Goal: Information Seeking & Learning: Check status

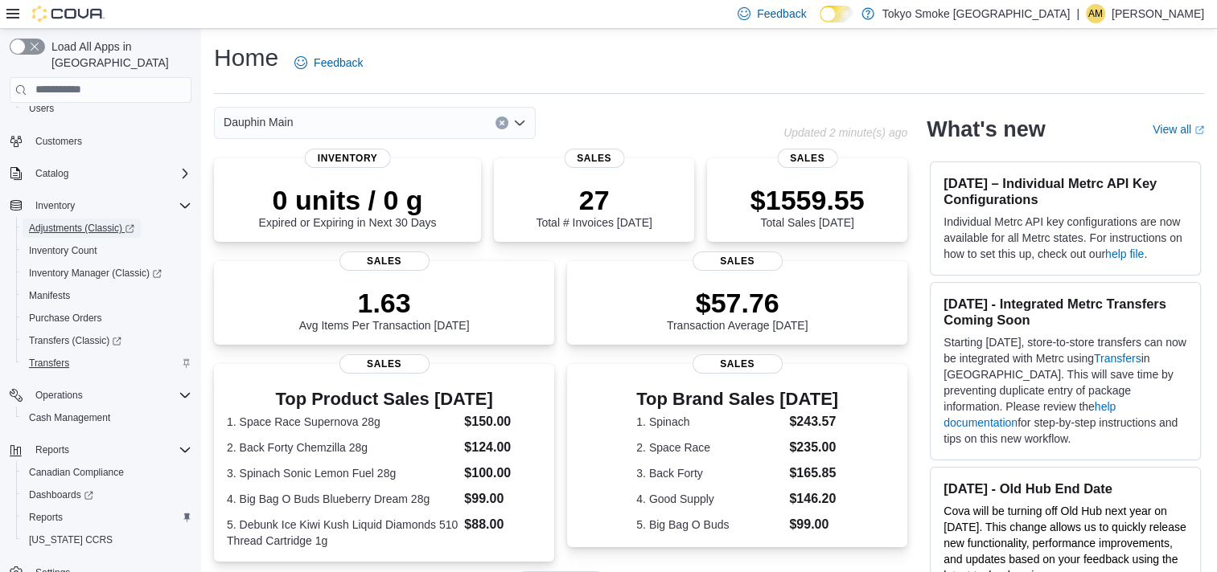
scroll to position [104, 0]
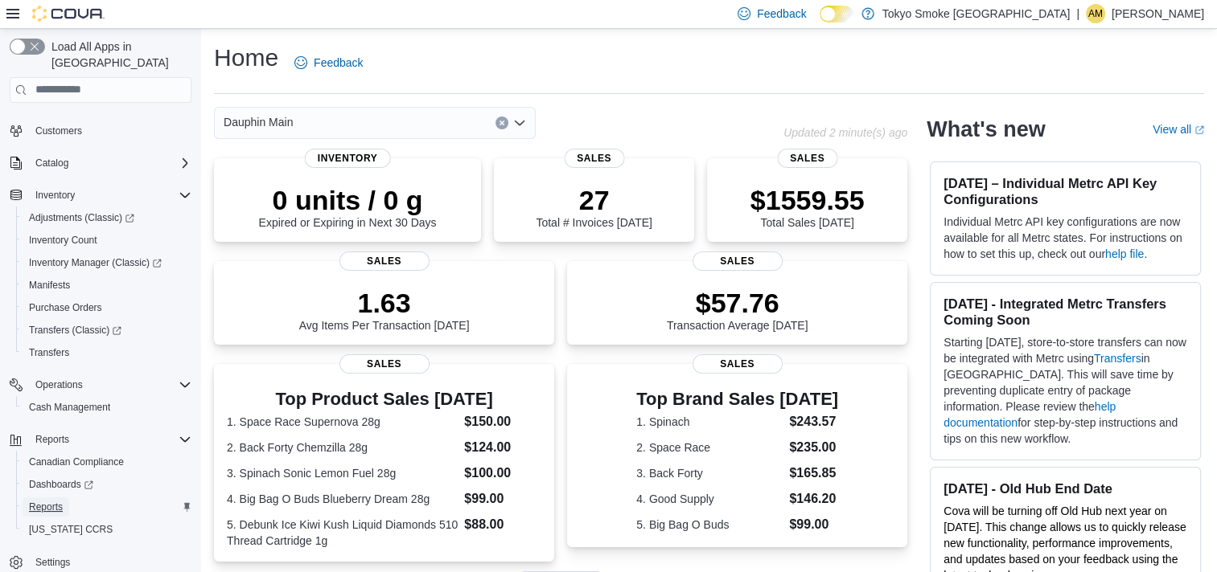
click at [32, 501] on span "Reports" at bounding box center [46, 507] width 34 height 13
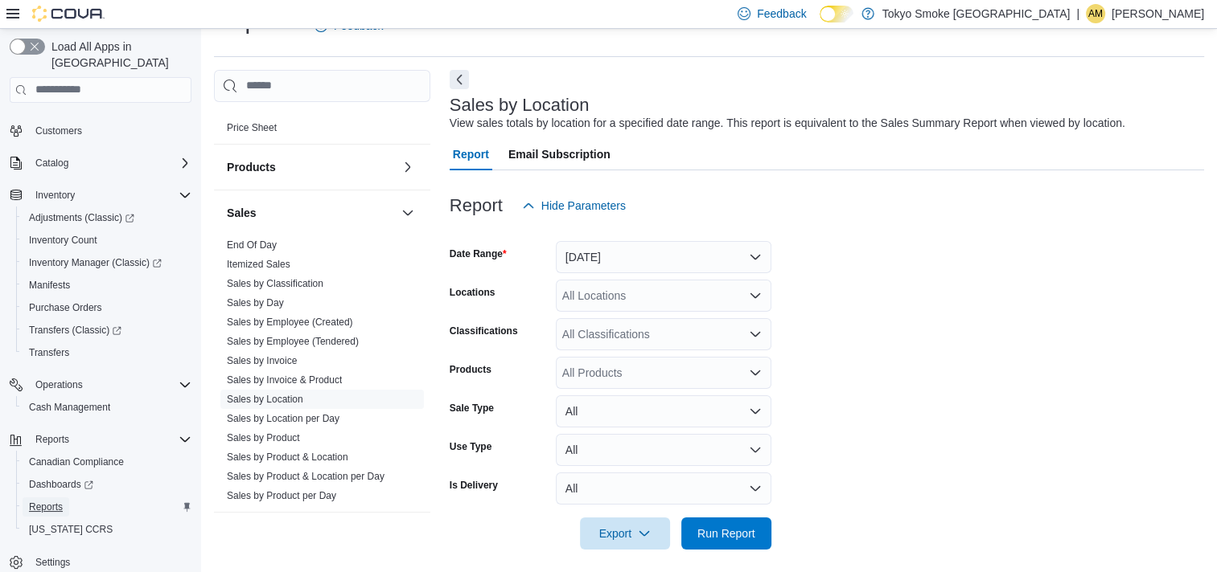
scroll to position [965, 0]
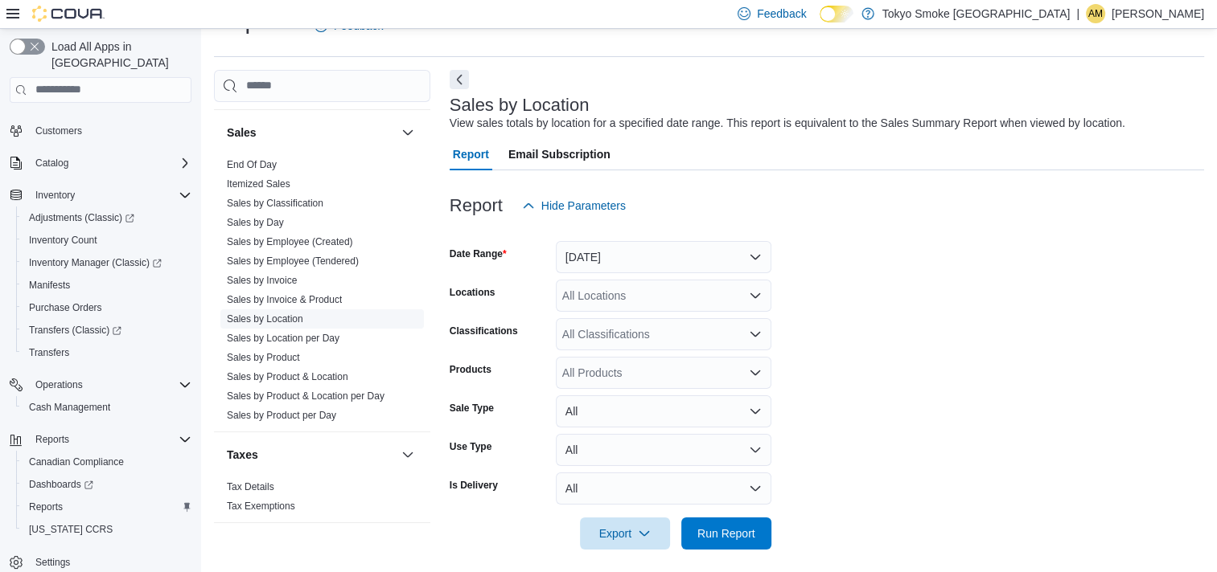
click at [274, 314] on link "Sales by Location" at bounding box center [265, 319] width 76 height 11
click at [666, 255] on button "[DATE]" at bounding box center [663, 257] width 215 height 32
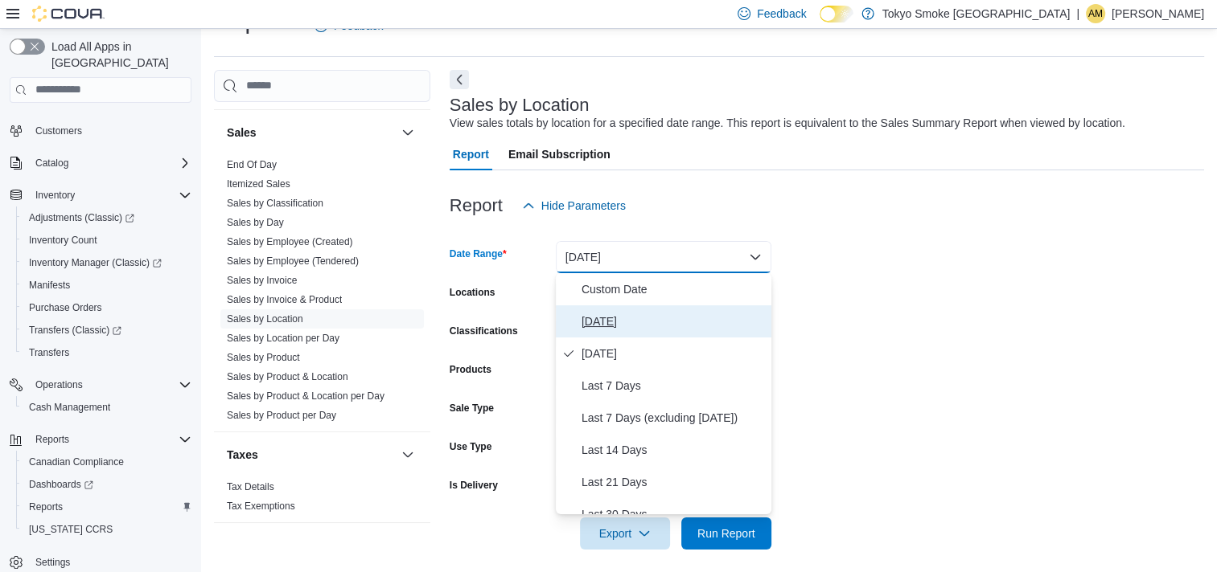
click at [601, 326] on span "[DATE]" at bounding box center [672, 321] width 183 height 19
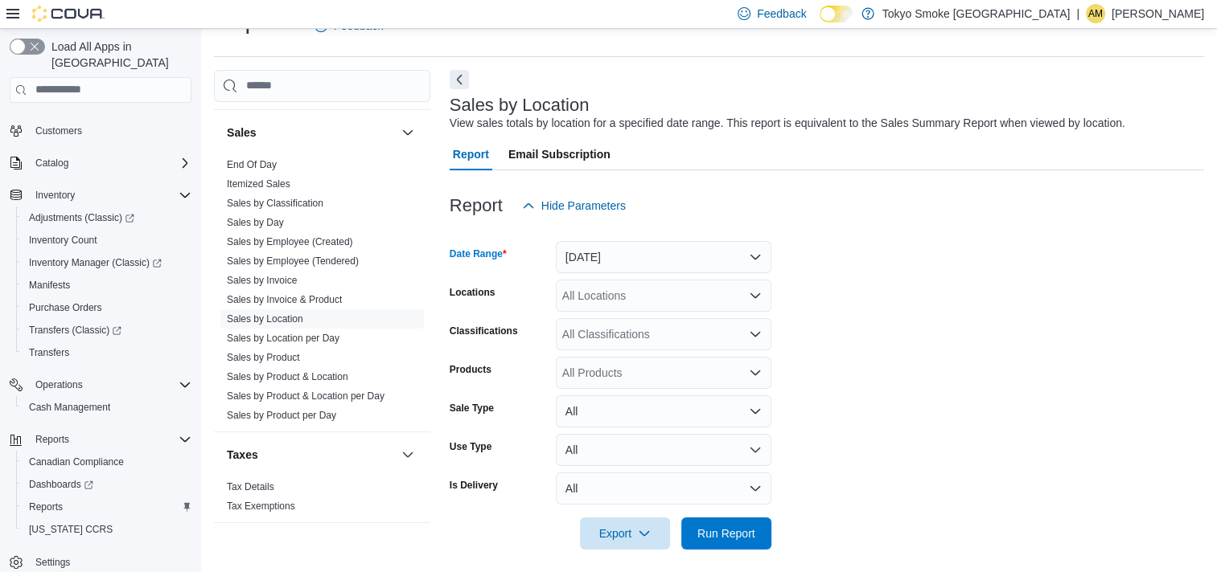
click at [639, 300] on div "All Locations" at bounding box center [663, 296] width 215 height 32
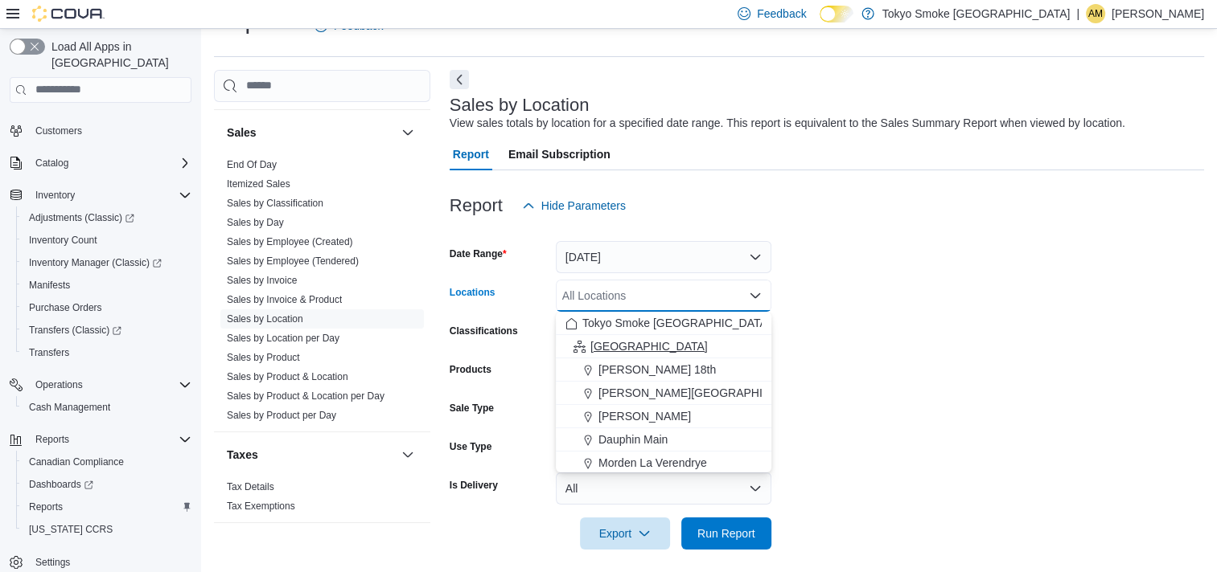
click at [616, 348] on span "[GEOGRAPHIC_DATA]" at bounding box center [648, 347] width 117 height 16
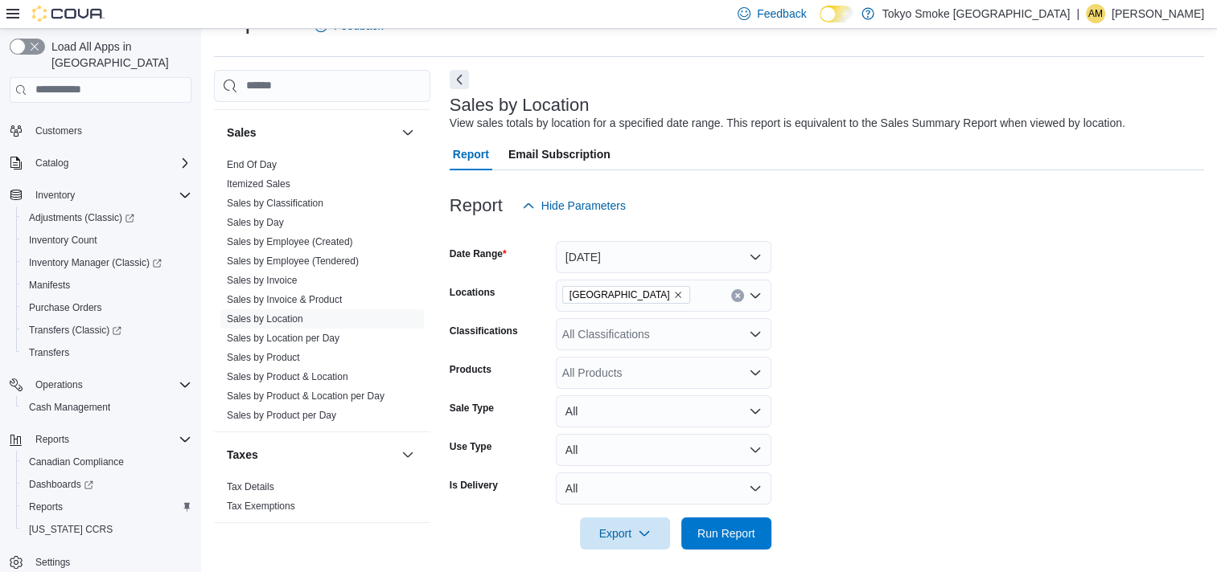
click at [711, 511] on div at bounding box center [826, 511] width 754 height 13
drag, startPoint x: 726, startPoint y: 529, endPoint x: 893, endPoint y: 481, distance: 173.3
click at [727, 529] on span "Run Report" at bounding box center [726, 534] width 58 height 16
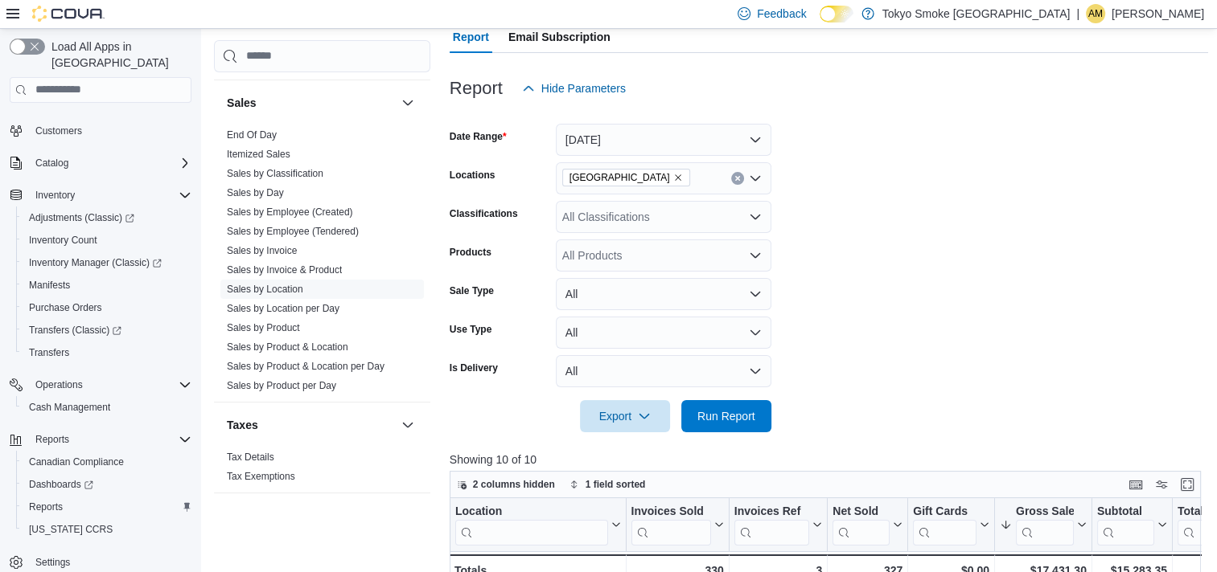
scroll to position [278, 0]
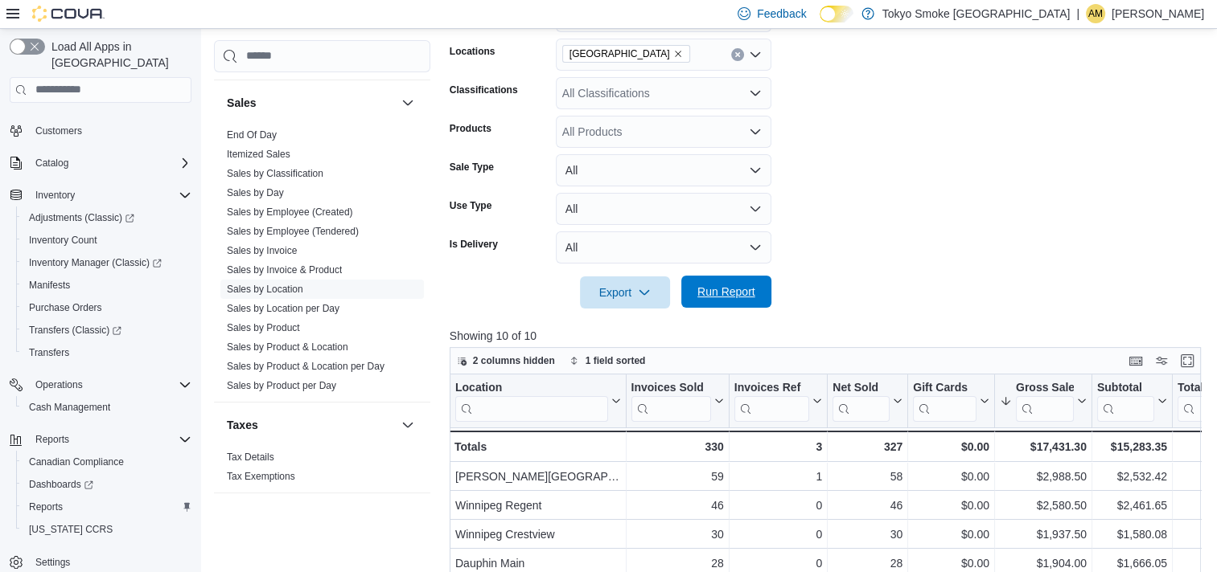
click at [708, 292] on span "Run Report" at bounding box center [726, 292] width 58 height 16
click at [714, 289] on span "Run Report" at bounding box center [726, 292] width 58 height 16
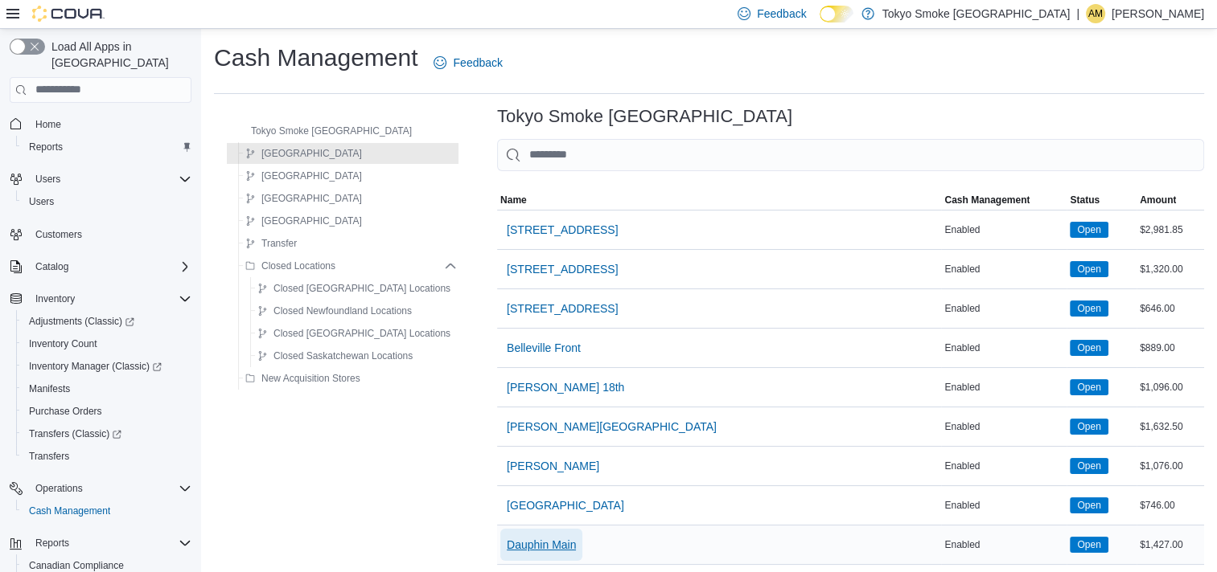
click at [507, 537] on span "Dauphin Main" at bounding box center [541, 545] width 69 height 16
